Goal: Transaction & Acquisition: Purchase product/service

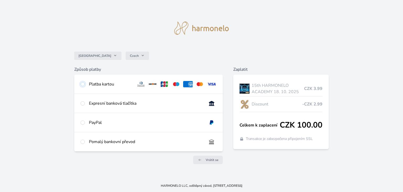
click at [82, 83] on input "radio" at bounding box center [83, 84] width 4 height 4
radio input "true"
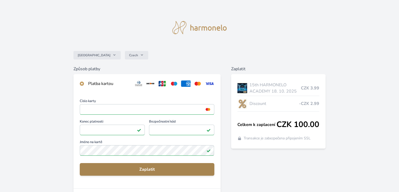
click at [140, 168] on span "Zaplatit" at bounding box center [147, 169] width 126 height 6
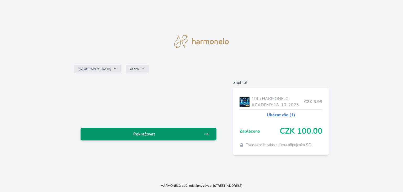
click at [198, 135] on span "Pokračovat" at bounding box center [144, 134] width 119 height 6
